Goal: Transaction & Acquisition: Purchase product/service

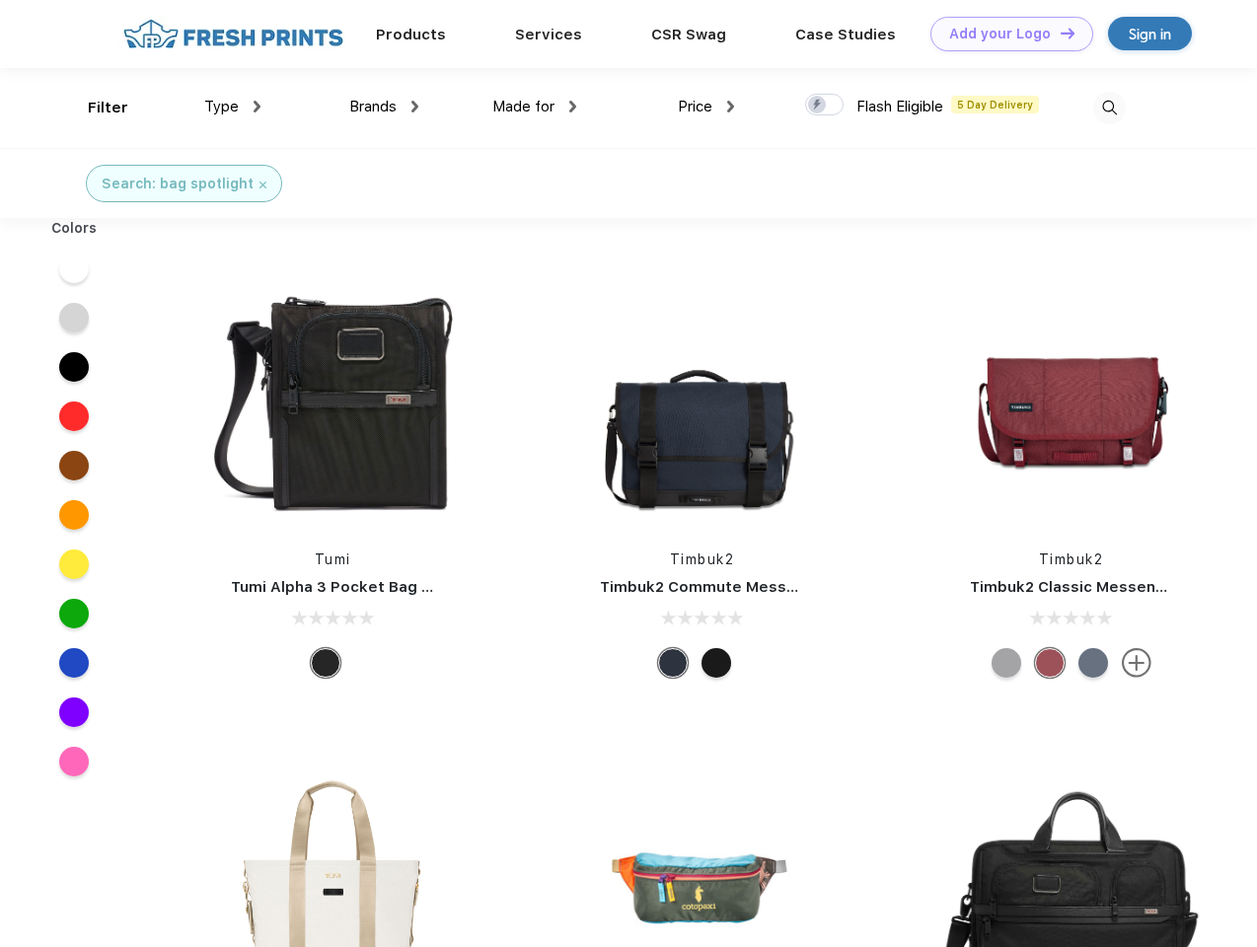
click at [1004, 34] on link "Add your Logo Design Tool" at bounding box center [1011, 34] width 163 height 35
click at [0, 0] on div "Design Tool" at bounding box center [0, 0] width 0 height 0
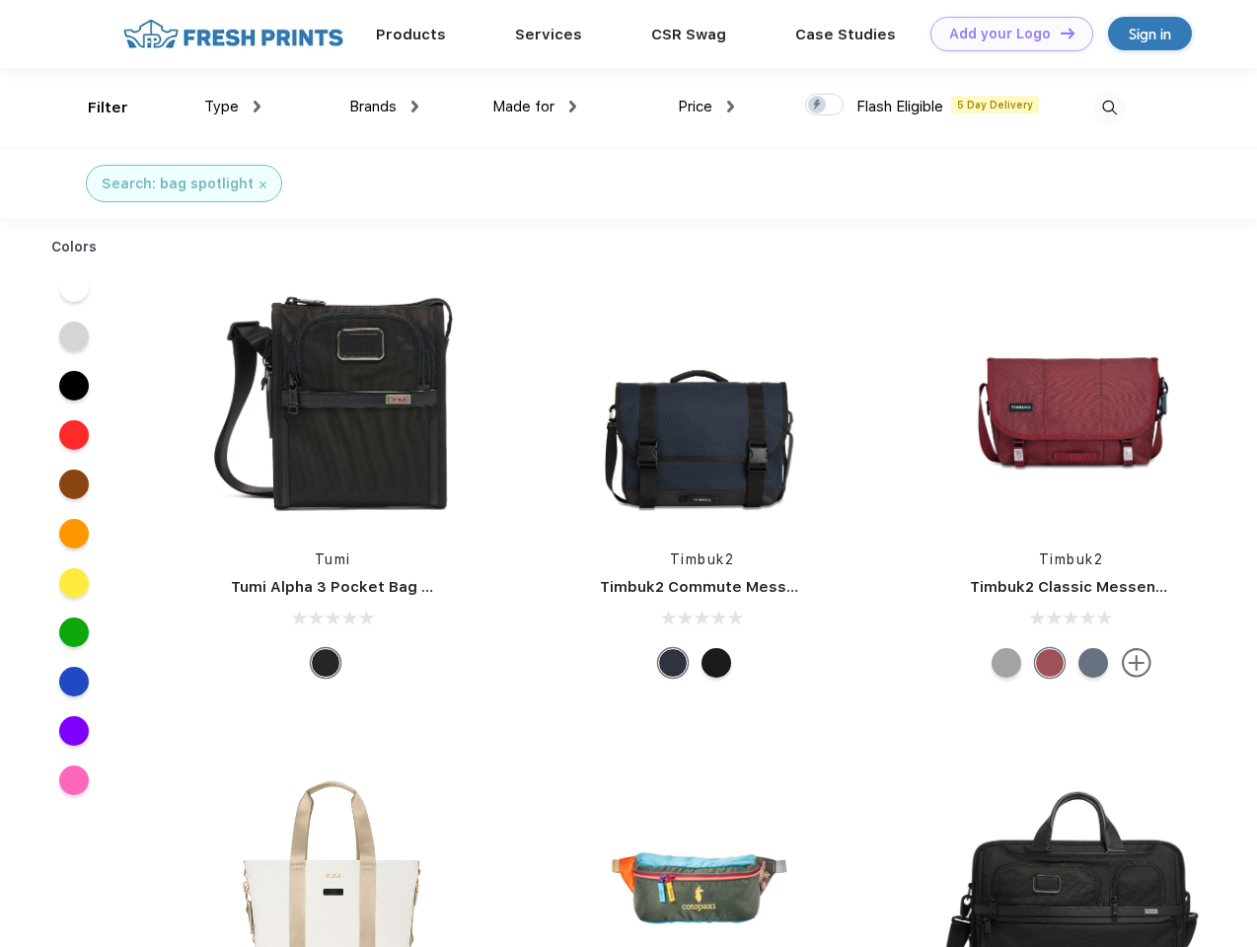
click at [1059, 33] on link "Add your Logo Design Tool" at bounding box center [1011, 34] width 163 height 35
click at [95, 108] on div "Filter" at bounding box center [108, 108] width 40 height 23
click at [233, 107] on span "Type" at bounding box center [221, 107] width 35 height 18
click at [384, 107] on span "Brands" at bounding box center [372, 107] width 47 height 18
click at [535, 107] on span "Made for" at bounding box center [523, 107] width 62 height 18
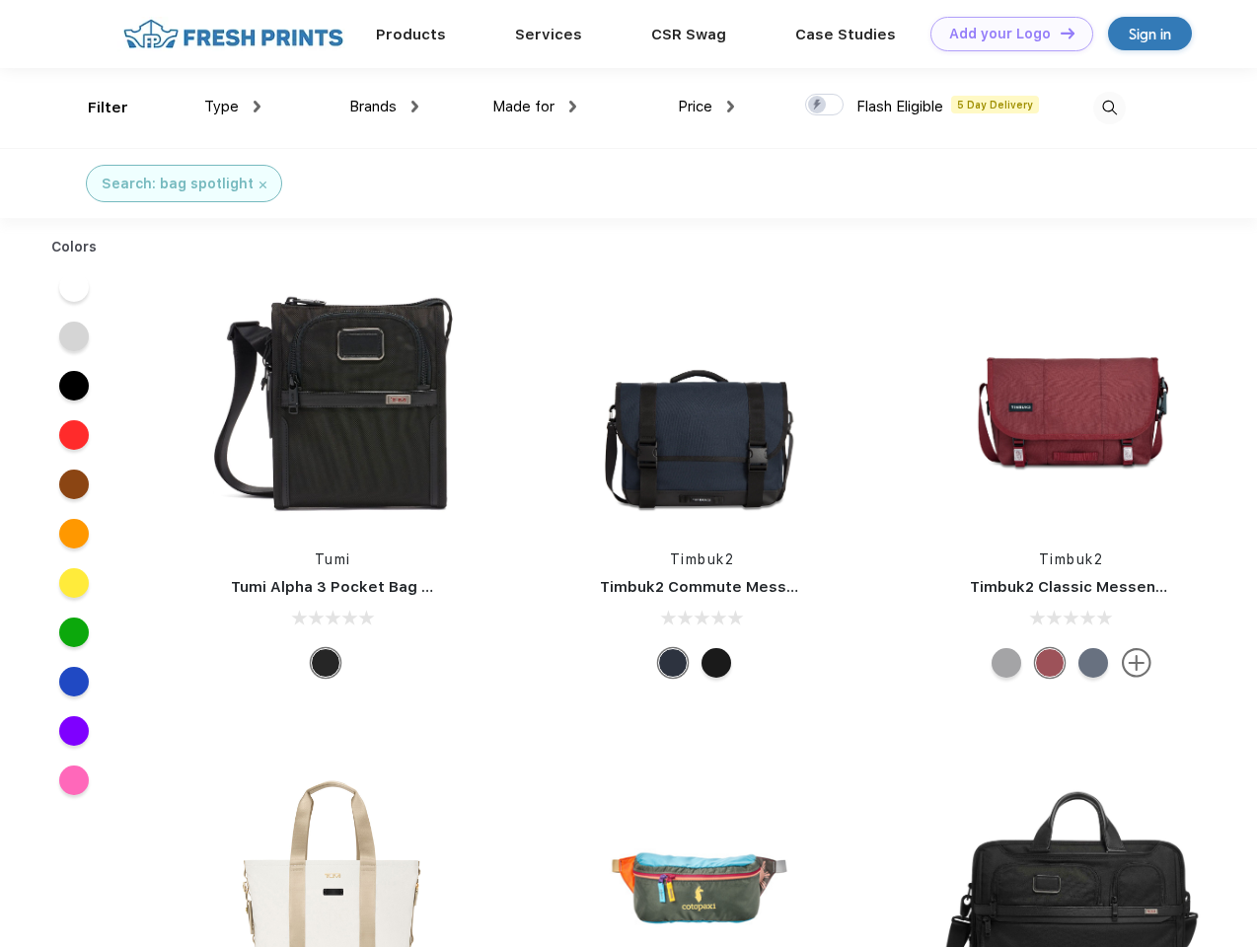
click at [706, 107] on span "Price" at bounding box center [695, 107] width 35 height 18
click at [825, 106] on div at bounding box center [824, 105] width 38 height 22
click at [818, 106] on input "checkbox" at bounding box center [811, 99] width 13 height 13
click at [1109, 108] on img at bounding box center [1109, 108] width 33 height 33
